Goal: Transaction & Acquisition: Purchase product/service

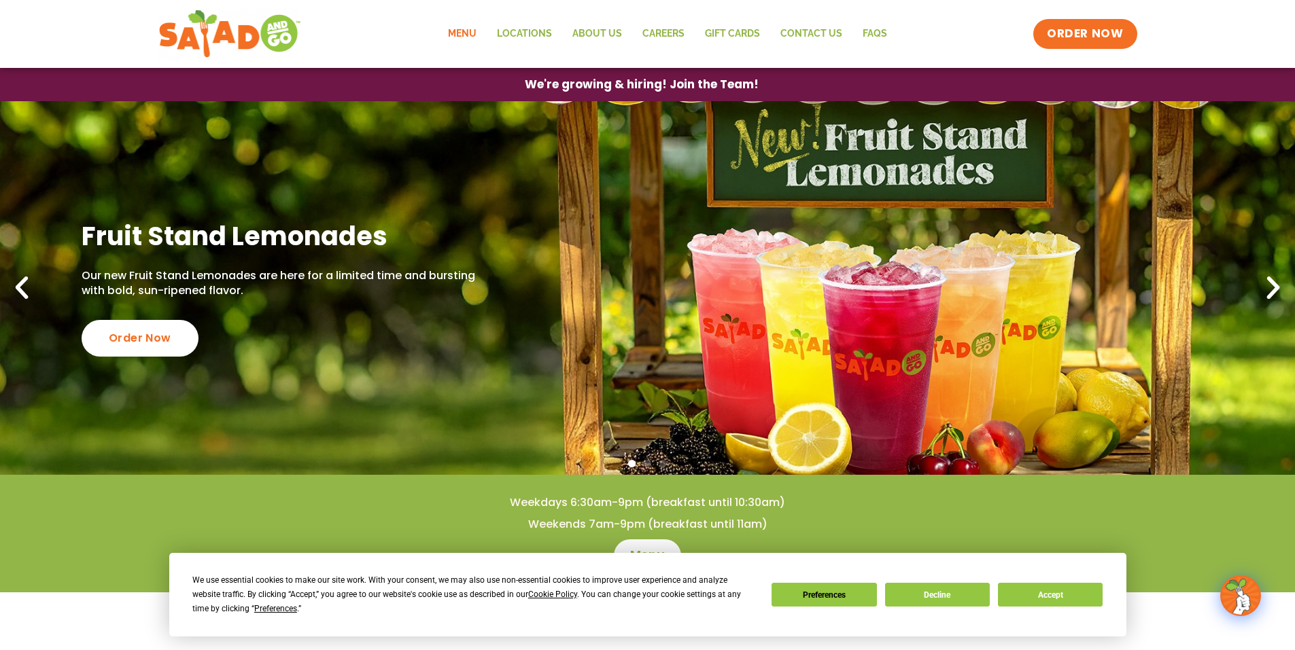
click at [466, 31] on link "Menu" at bounding box center [462, 33] width 49 height 31
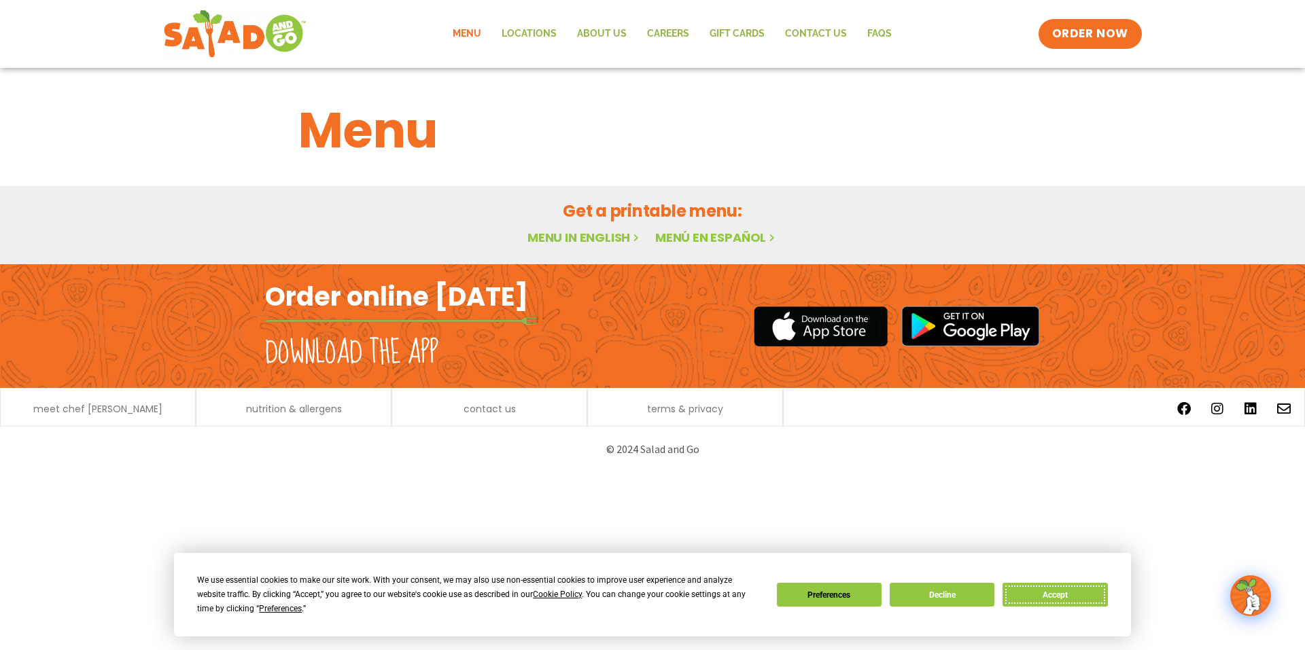
click at [1074, 602] on button "Accept" at bounding box center [1055, 595] width 105 height 24
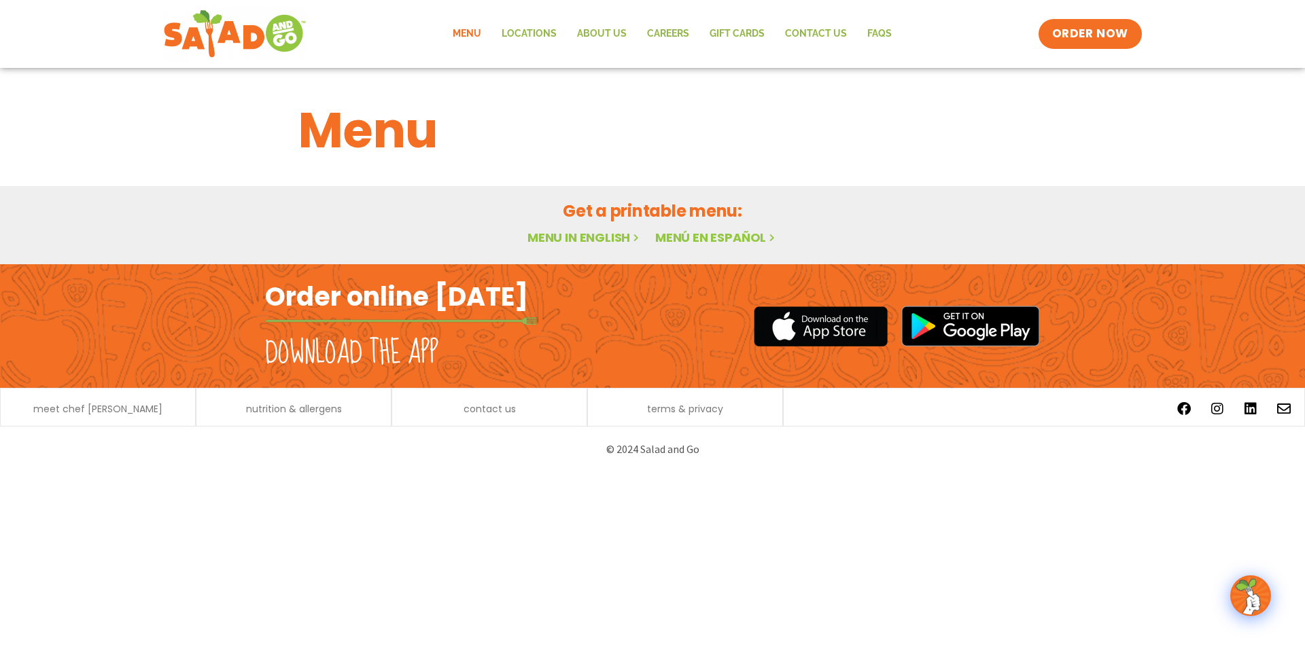
click at [593, 239] on link "Menu in English" at bounding box center [584, 237] width 114 height 17
click at [579, 243] on link "Menu in English" at bounding box center [584, 237] width 114 height 17
click at [365, 155] on h1 "Menu" at bounding box center [652, 130] width 708 height 73
click at [335, 308] on h2 "Order online [DATE]" at bounding box center [396, 296] width 263 height 33
drag, startPoint x: 335, startPoint y: 308, endPoint x: 310, endPoint y: 360, distance: 58.1
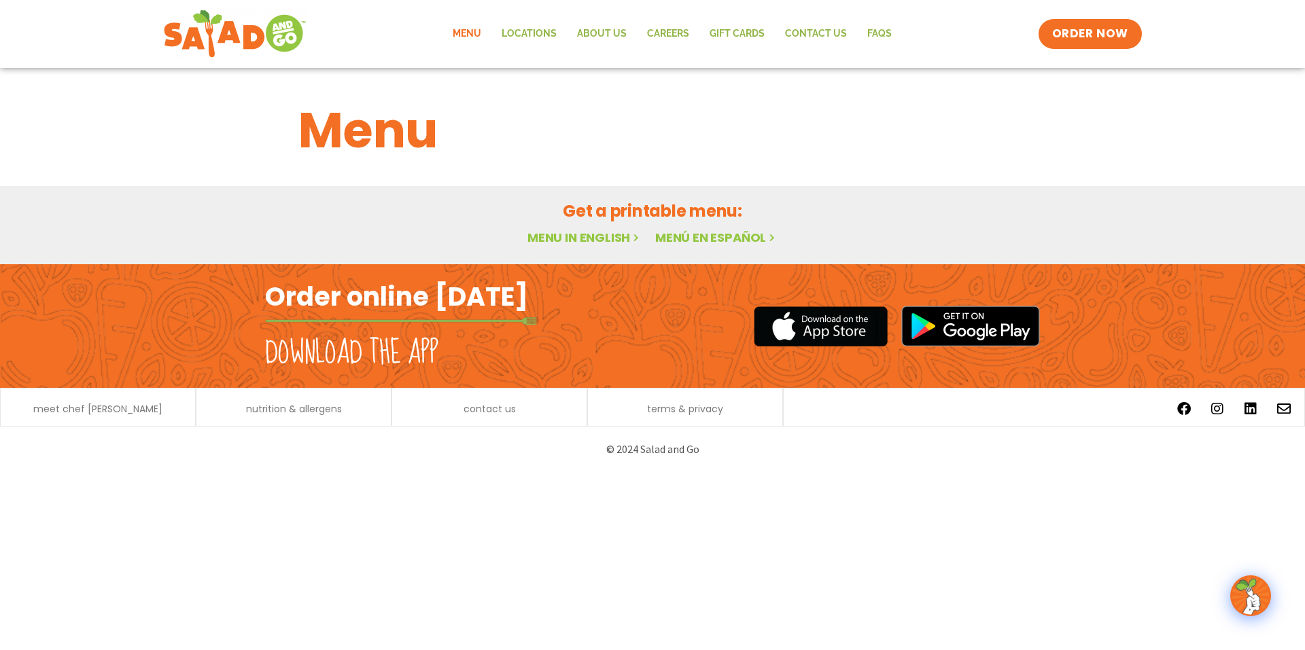
click at [310, 360] on h2 "Download the app" at bounding box center [351, 353] width 173 height 38
click at [1085, 25] on span "ORDER NOW" at bounding box center [1090, 34] width 84 height 18
